Goal: Register for event/course

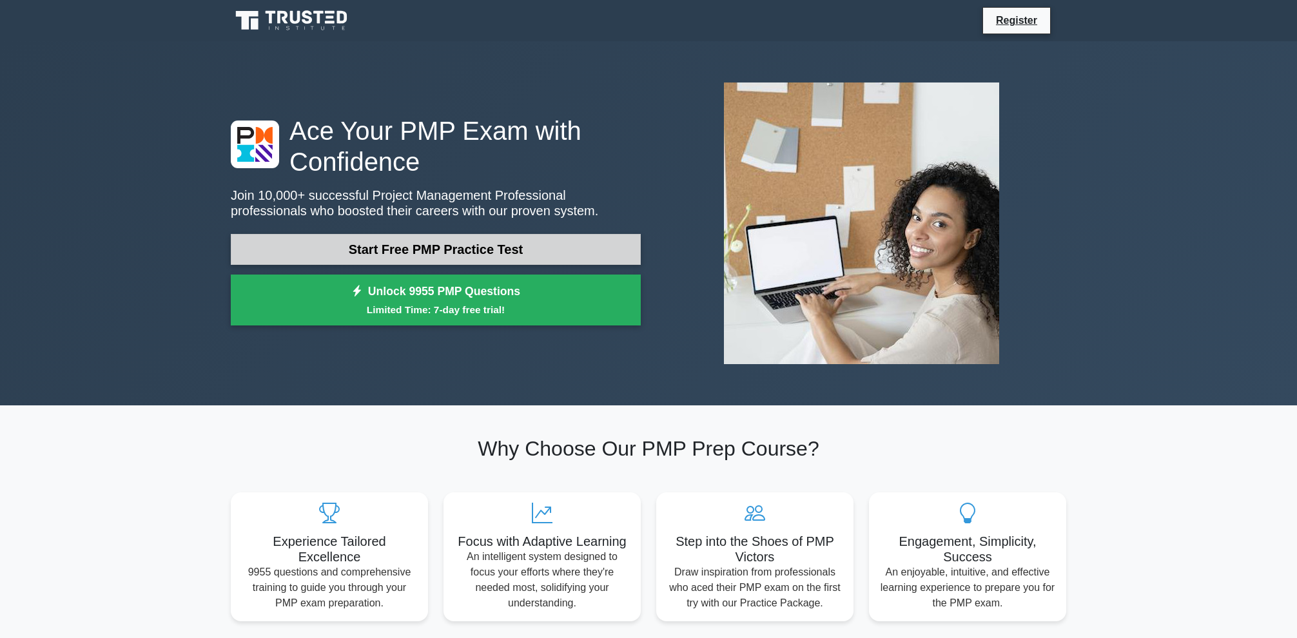
click at [457, 250] on link "Start Free PMP Practice Test" at bounding box center [436, 249] width 410 height 31
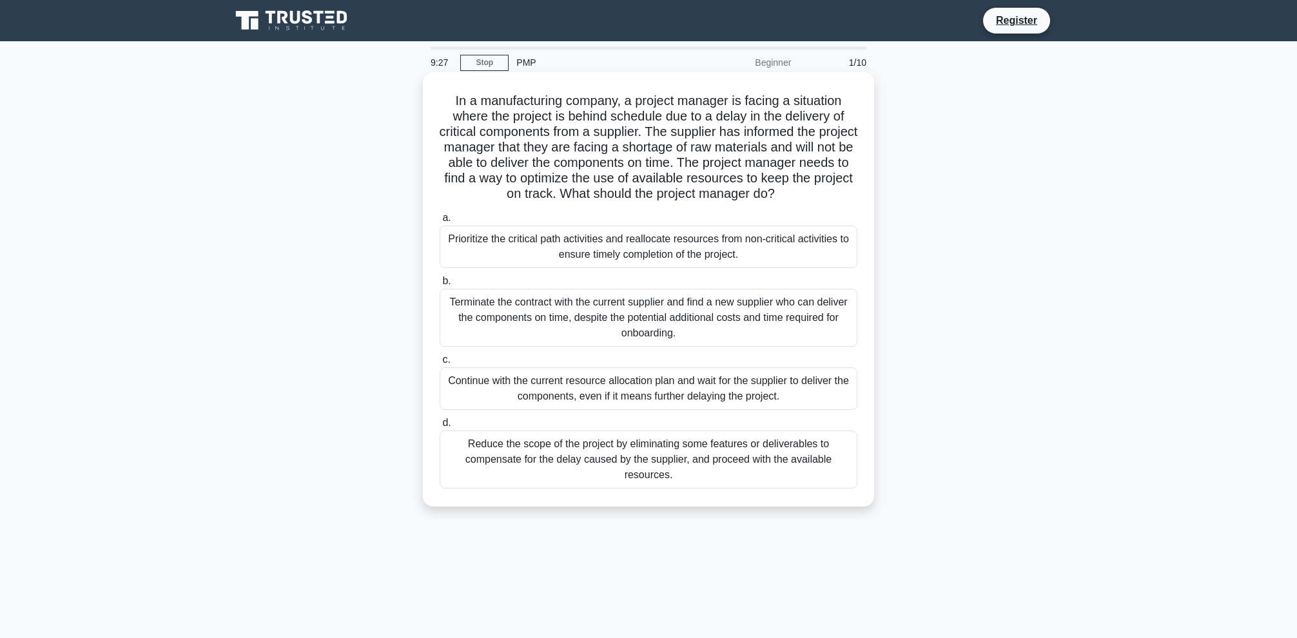
drag, startPoint x: 486, startPoint y: 68, endPoint x: 499, endPoint y: 122, distance: 55.8
click at [485, 69] on link "Stop" at bounding box center [484, 63] width 48 height 16
